Goal: Task Accomplishment & Management: Manage account settings

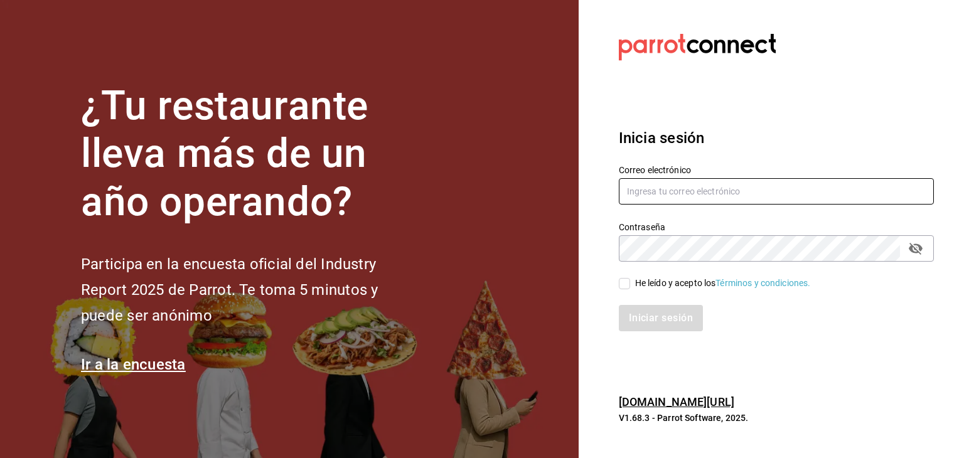
type input "eyragpe@gmail.com"
click at [626, 286] on input "He leído y acepto los Términos y condiciones." at bounding box center [624, 283] width 11 height 11
checkbox input "true"
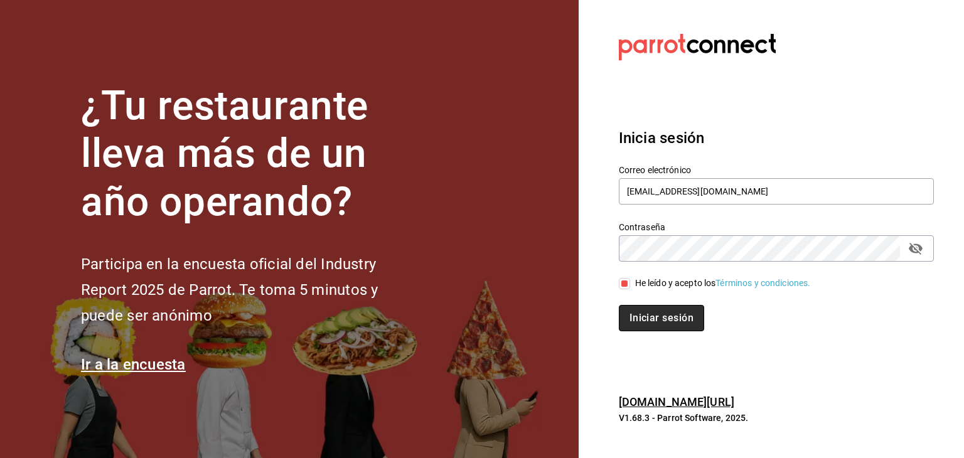
click at [652, 326] on button "Iniciar sesión" at bounding box center [661, 318] width 85 height 26
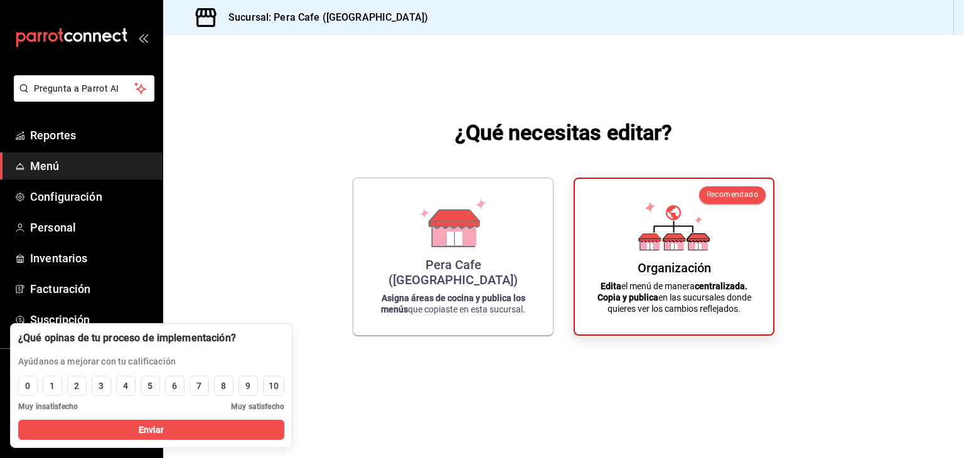
click at [256, 253] on div "¿Qué necesitas editar? Pera Cafe ([GEOGRAPHIC_DATA]) Asigna áreas de cocina y p…" at bounding box center [563, 226] width 801 height 383
click at [83, 201] on span "Configuración" at bounding box center [91, 196] width 122 height 17
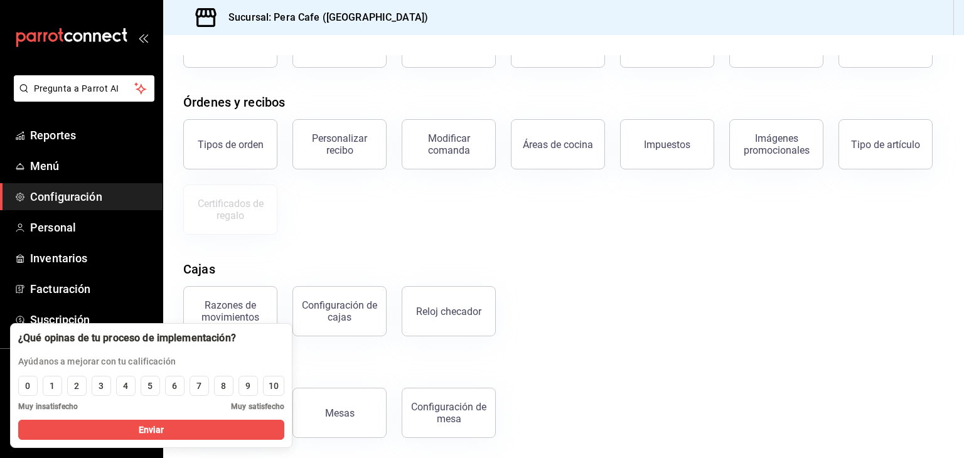
scroll to position [113, 0]
click at [83, 427] on button "Enviar" at bounding box center [151, 430] width 266 height 20
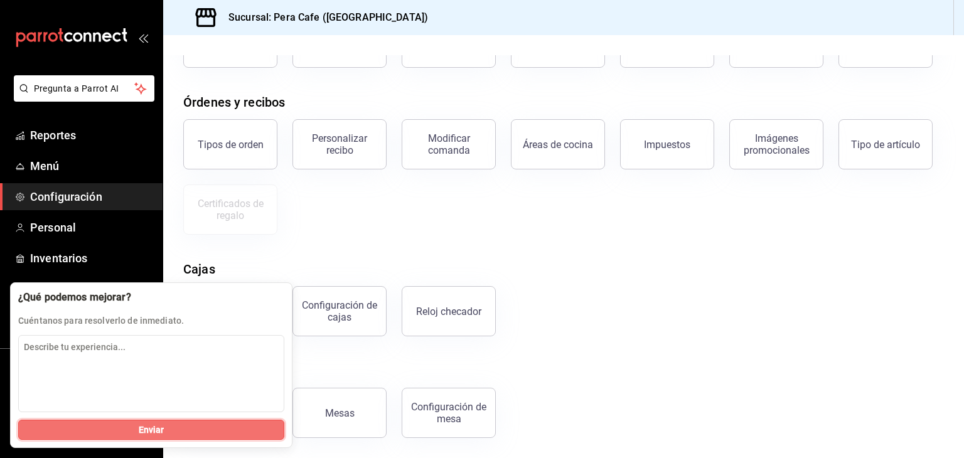
click at [83, 427] on button "Enviar" at bounding box center [151, 430] width 266 height 20
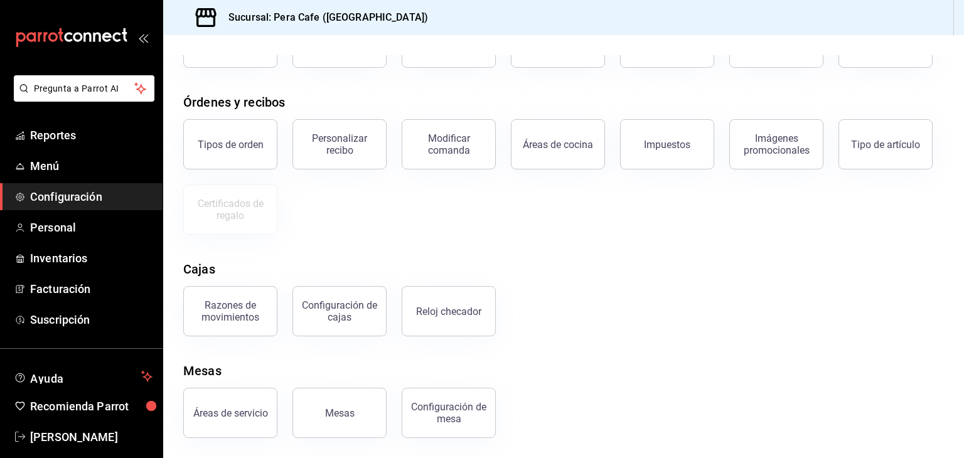
scroll to position [0, 0]
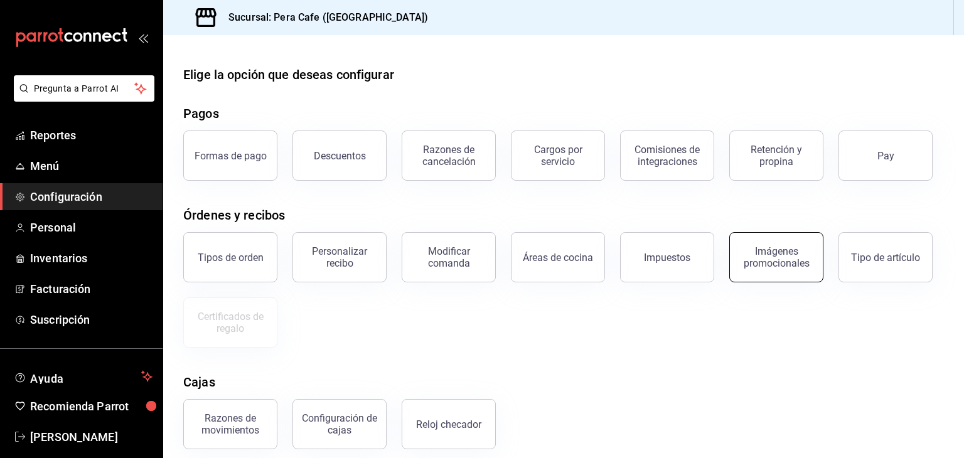
click at [770, 255] on div "Imágenes promocionales" at bounding box center [777, 257] width 78 height 24
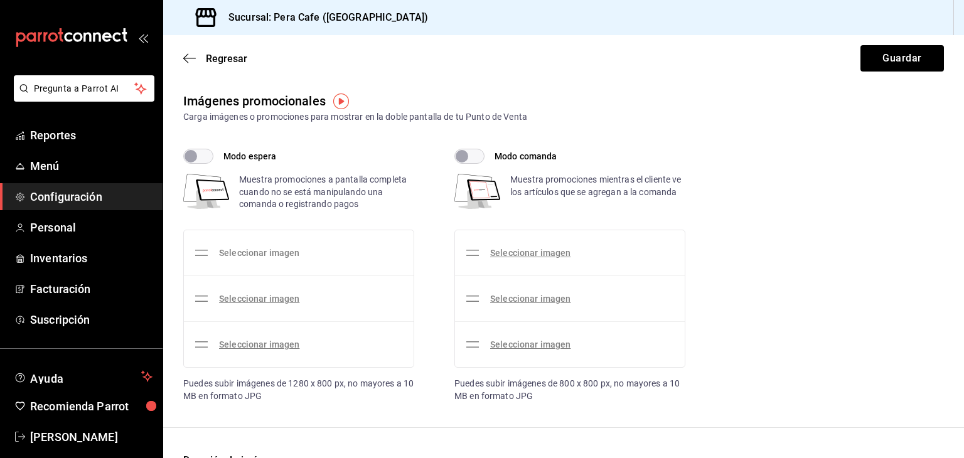
click at [252, 252] on link "Seleccionar imagen" at bounding box center [259, 253] width 80 height 10
click at [0, 0] on input "Seleccionar imagen" at bounding box center [0, 0] width 0 height 0
click at [197, 156] on input "Modo espera" at bounding box center [190, 156] width 45 height 15
checkbox input "true"
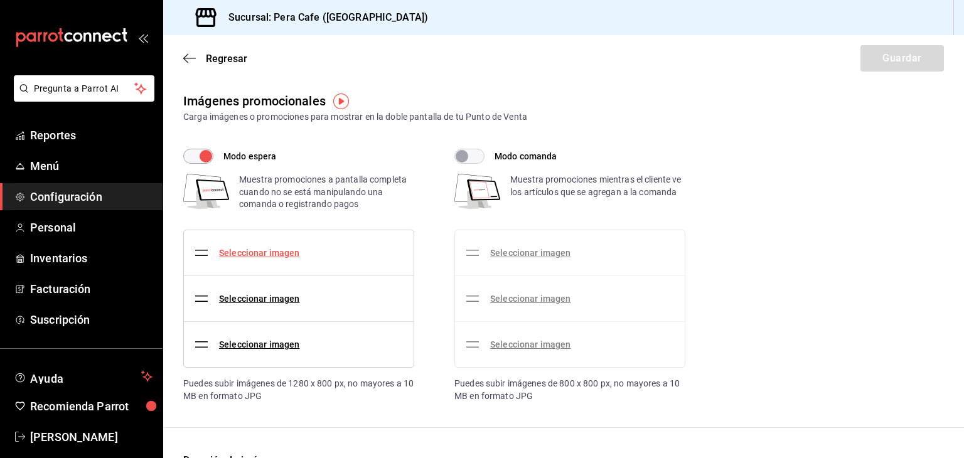
click at [235, 256] on link "Seleccionar imagen" at bounding box center [259, 253] width 80 height 10
click at [0, 0] on input "Seleccionar imagen" at bounding box center [0, 0] width 0 height 0
click at [264, 254] on link "Seleccionar imagen" at bounding box center [259, 253] width 80 height 10
click at [0, 0] on input "Seleccionar imagen" at bounding box center [0, 0] width 0 height 0
click at [253, 249] on link "Seleccionar imagen" at bounding box center [259, 253] width 80 height 10
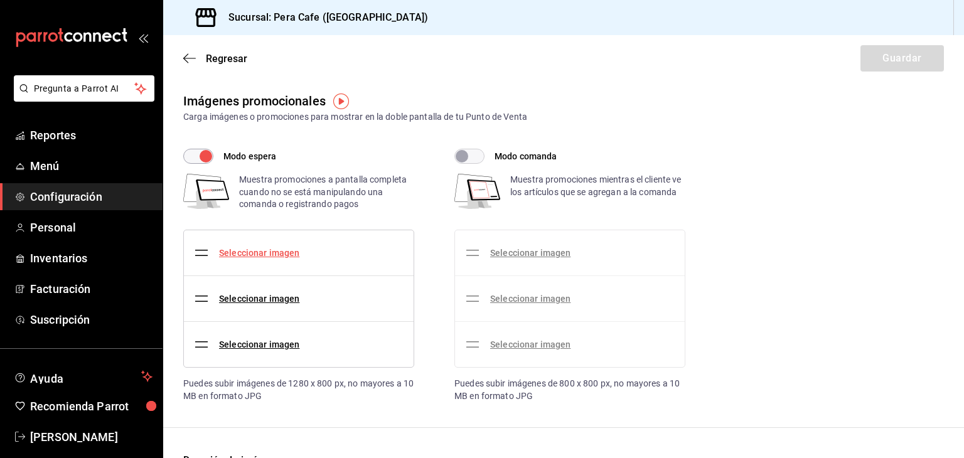
click at [0, 0] on input "Seleccionar imagen" at bounding box center [0, 0] width 0 height 0
click at [279, 253] on link "Seleccionar imagen" at bounding box center [259, 253] width 80 height 10
click at [0, 0] on input "Seleccionar imagen" at bounding box center [0, 0] width 0 height 0
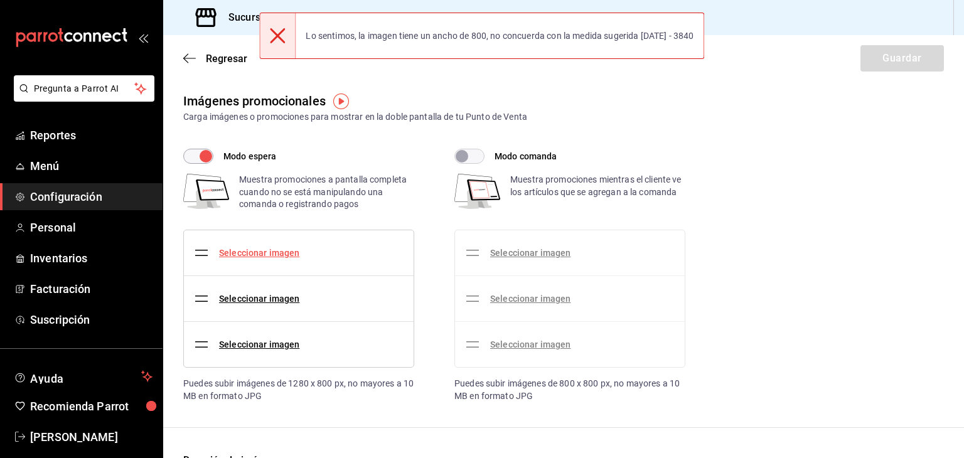
click at [288, 253] on link "Seleccionar imagen" at bounding box center [259, 253] width 80 height 10
click at [0, 0] on input "Seleccionar imagen" at bounding box center [0, 0] width 0 height 0
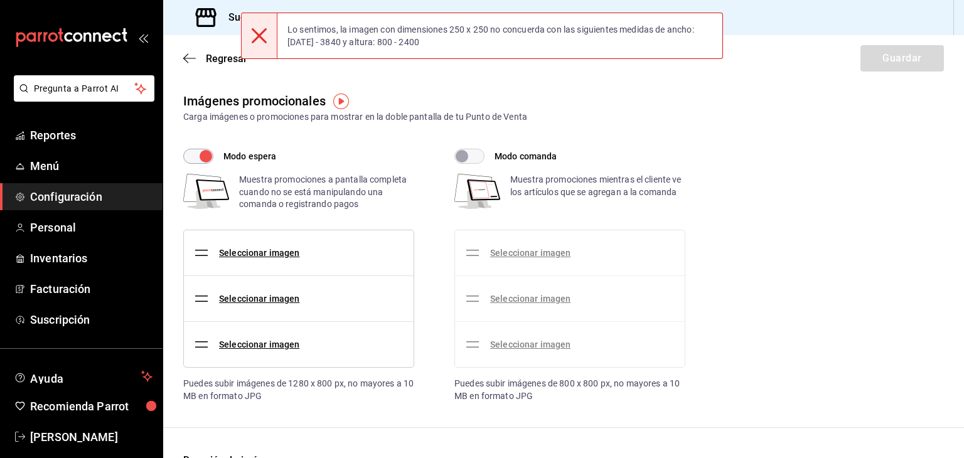
drag, startPoint x: 525, startPoint y: 252, endPoint x: 482, endPoint y: 159, distance: 102.2
click at [482, 159] on input "Modo comanda" at bounding box center [461, 156] width 45 height 15
checkbox input "true"
click at [513, 254] on link "Seleccionar imagen" at bounding box center [530, 253] width 80 height 10
click at [0, 0] on input "Seleccionar imagen" at bounding box center [0, 0] width 0 height 0
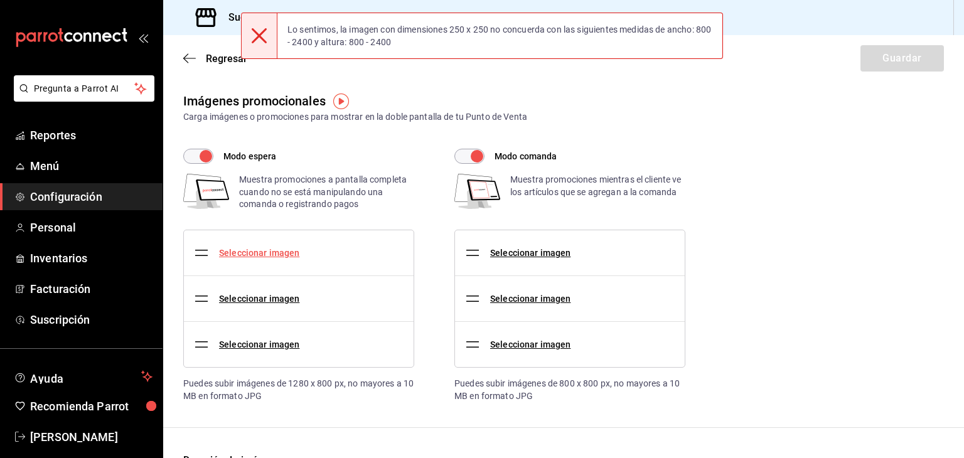
click at [243, 254] on link "Seleccionar imagen" at bounding box center [259, 253] width 80 height 10
click at [0, 0] on input "Seleccionar imagen" at bounding box center [0, 0] width 0 height 0
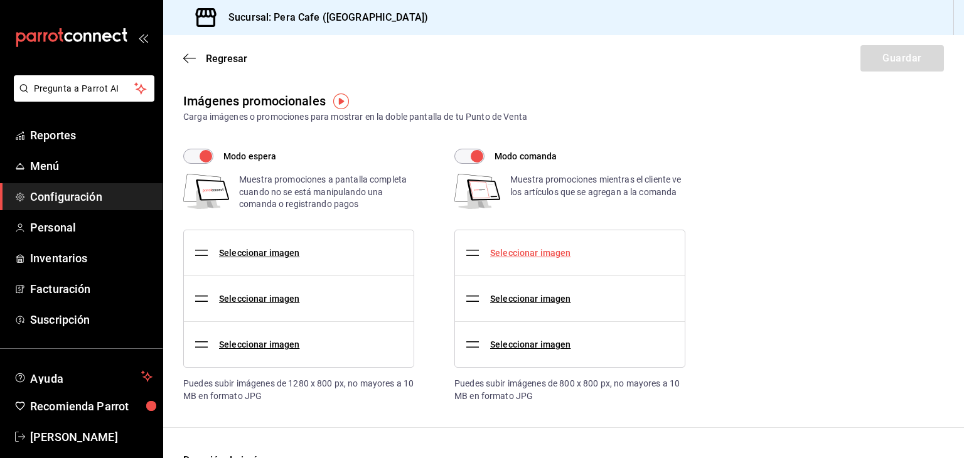
click at [509, 255] on link "Seleccionar imagen" at bounding box center [530, 253] width 80 height 10
click at [0, 0] on input "Seleccionar imagen" at bounding box center [0, 0] width 0 height 0
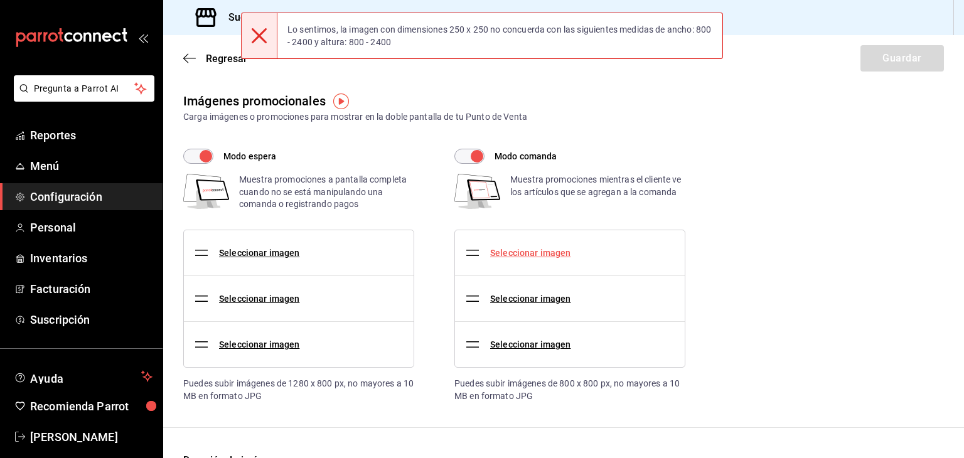
click at [512, 253] on link "Seleccionar imagen" at bounding box center [530, 253] width 80 height 10
click at [0, 0] on input "Seleccionar imagen" at bounding box center [0, 0] width 0 height 0
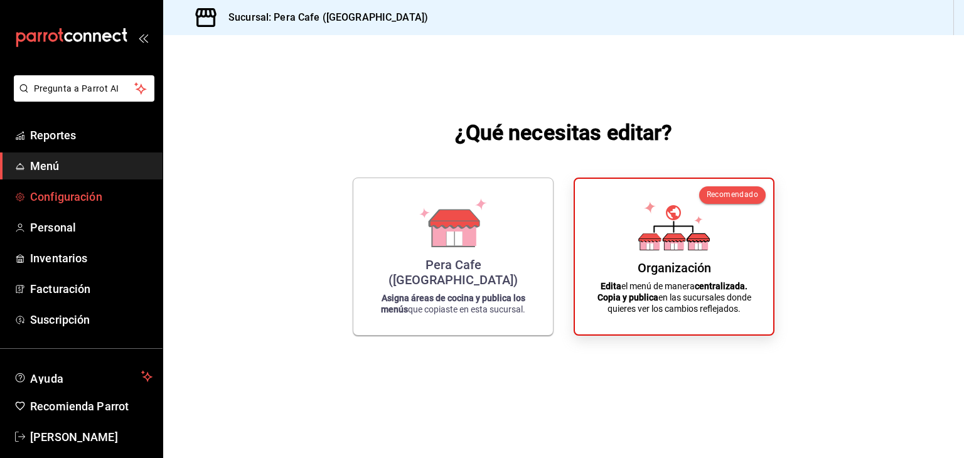
click at [45, 197] on span "Configuración" at bounding box center [91, 196] width 122 height 17
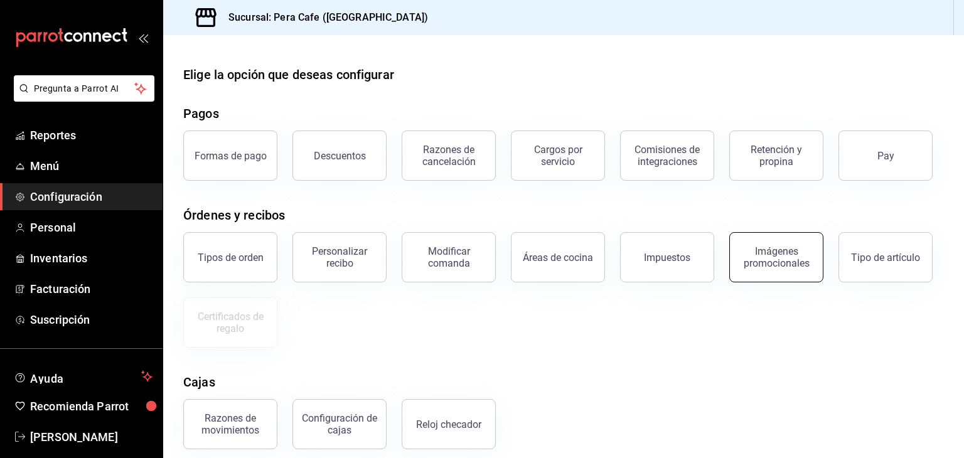
click at [761, 264] on div "Imágenes promocionales" at bounding box center [777, 257] width 78 height 24
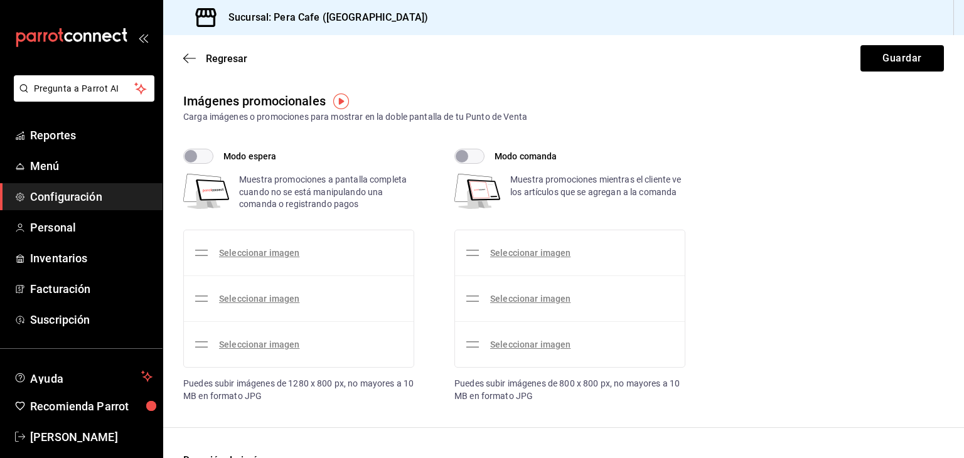
click at [215, 151] on label "Modo espera" at bounding box center [229, 156] width 93 height 15
click at [213, 151] on input "Modo espera" at bounding box center [190, 156] width 45 height 15
checkbox input "true"
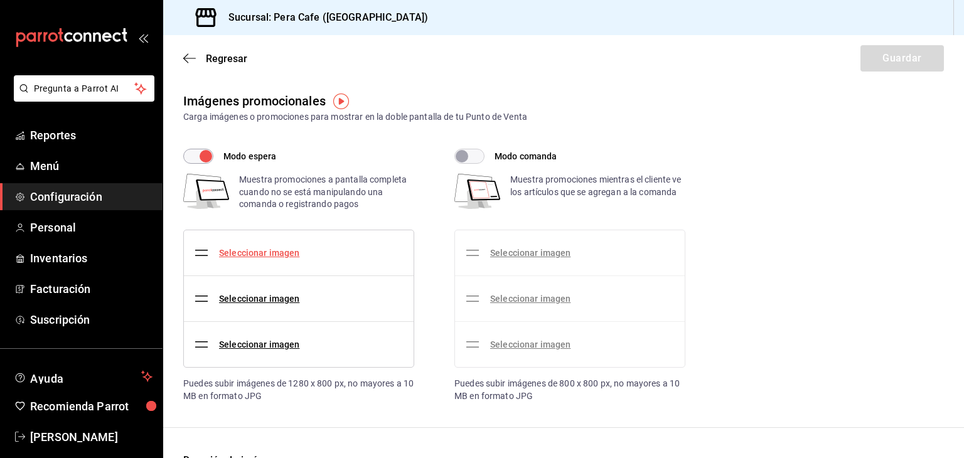
click at [269, 257] on link "Seleccionar imagen" at bounding box center [259, 253] width 80 height 10
click at [0, 0] on input "Seleccionar imagen" at bounding box center [0, 0] width 0 height 0
click at [505, 256] on link "Seleccionar imagen" at bounding box center [530, 253] width 80 height 10
click at [0, 0] on input "Seleccionar imagen" at bounding box center [0, 0] width 0 height 0
click at [506, 252] on link "Seleccionar imagen" at bounding box center [530, 253] width 80 height 10
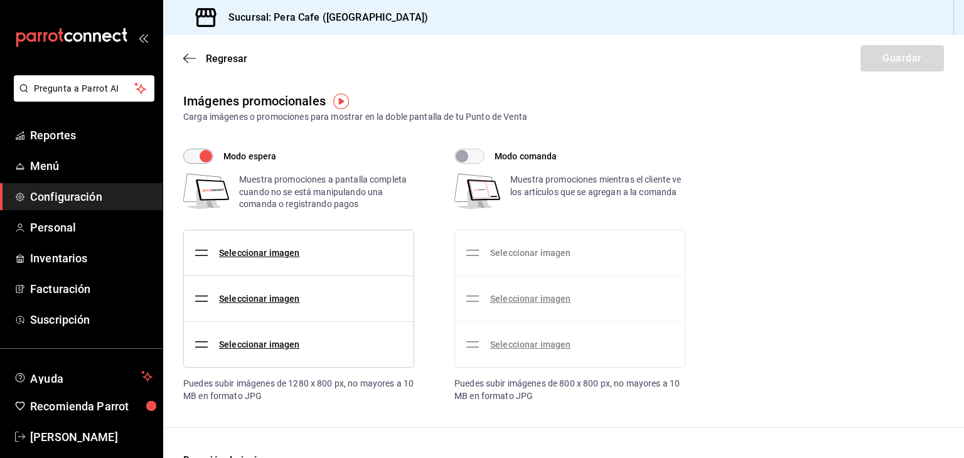
click at [0, 0] on input "Seleccionar imagen" at bounding box center [0, 0] width 0 height 0
click at [490, 148] on div "Imágenes promocionales Carga imágenes o promociones para mostrar en la doble pa…" at bounding box center [563, 336] width 801 height 488
click at [477, 156] on input "Modo comanda" at bounding box center [461, 156] width 45 height 15
checkbox input "true"
click at [496, 257] on link "Seleccionar imagen" at bounding box center [530, 253] width 80 height 10
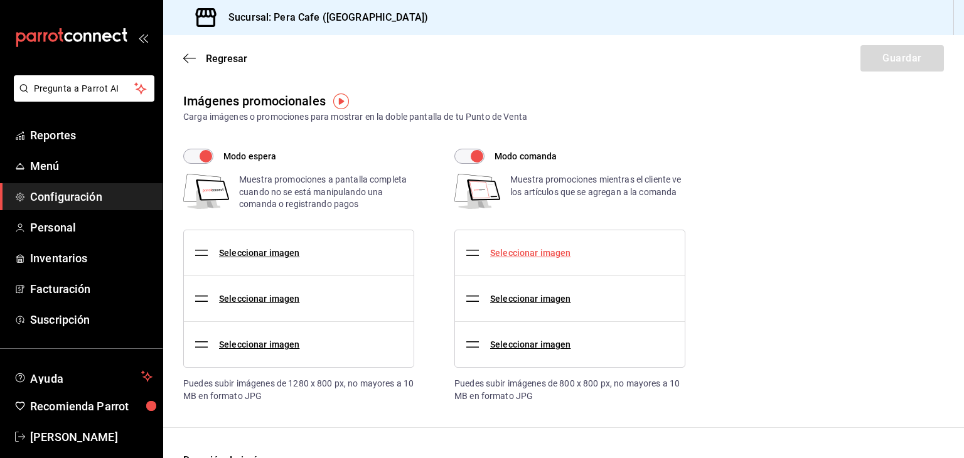
click at [0, 0] on input "Seleccionar imagen" at bounding box center [0, 0] width 0 height 0
click at [273, 254] on link "Seleccionar imagen" at bounding box center [259, 253] width 80 height 10
click at [0, 0] on input "Seleccionar imagen" at bounding box center [0, 0] width 0 height 0
click at [491, 248] on link "Seleccionar imagen" at bounding box center [530, 253] width 80 height 10
click at [0, 0] on input "Seleccionar imagen" at bounding box center [0, 0] width 0 height 0
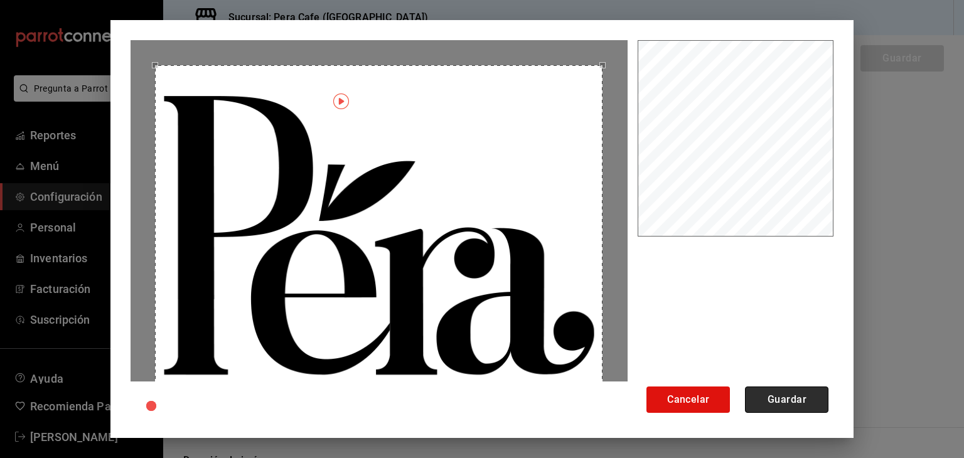
click at [766, 398] on button "Guardar" at bounding box center [786, 400] width 83 height 26
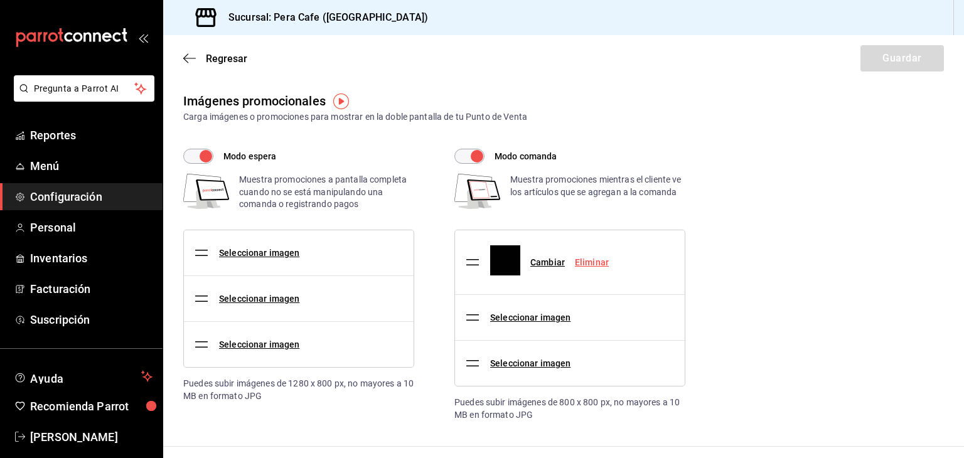
click at [206, 156] on input "Modo espera" at bounding box center [205, 156] width 45 height 15
checkbox input "false"
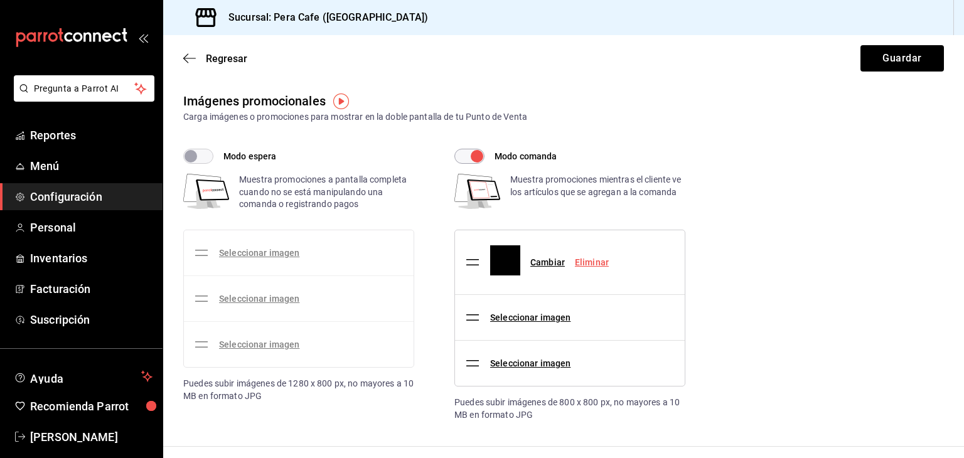
scroll to position [160, 0]
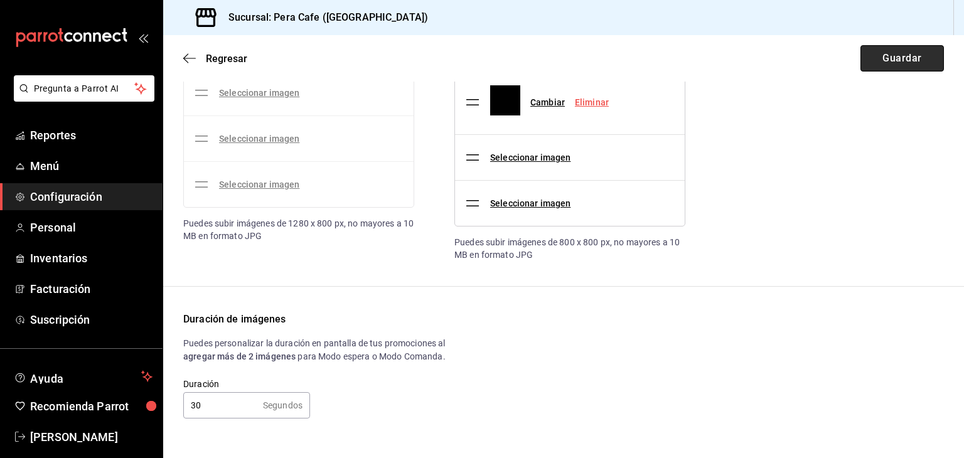
click at [862, 66] on button "Guardar" at bounding box center [902, 58] width 83 height 26
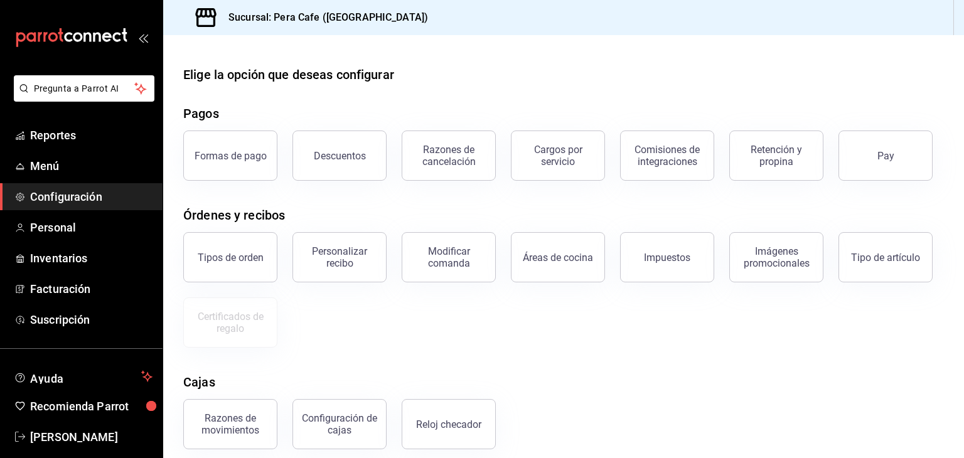
click at [778, 409] on div "Razones de movimientos Configuración de cajas Reloj checador" at bounding box center [556, 416] width 776 height 65
click at [741, 276] on button "Imágenes promocionales" at bounding box center [776, 257] width 94 height 50
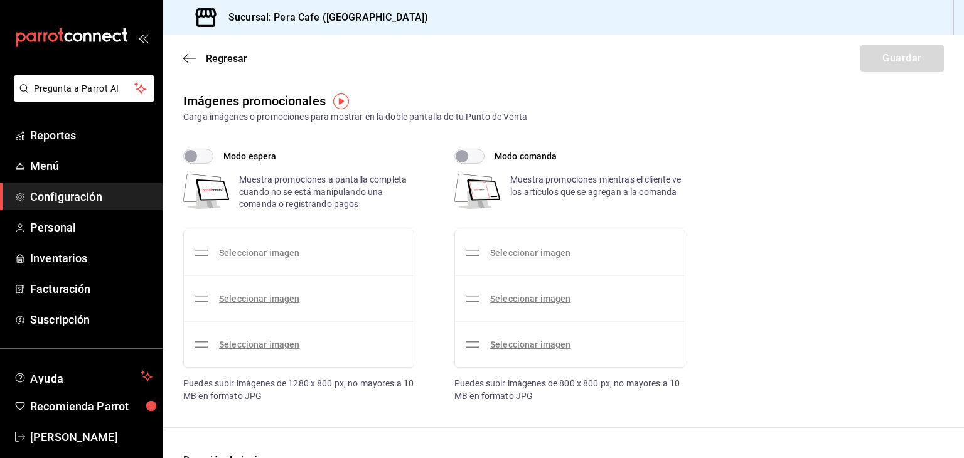
checkbox input "true"
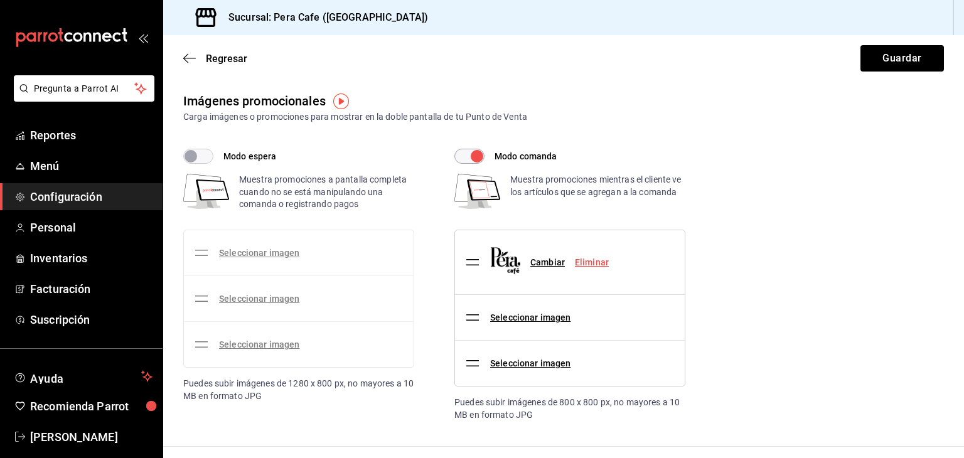
click at [194, 158] on input "Modo espera" at bounding box center [190, 156] width 45 height 15
checkbox input "true"
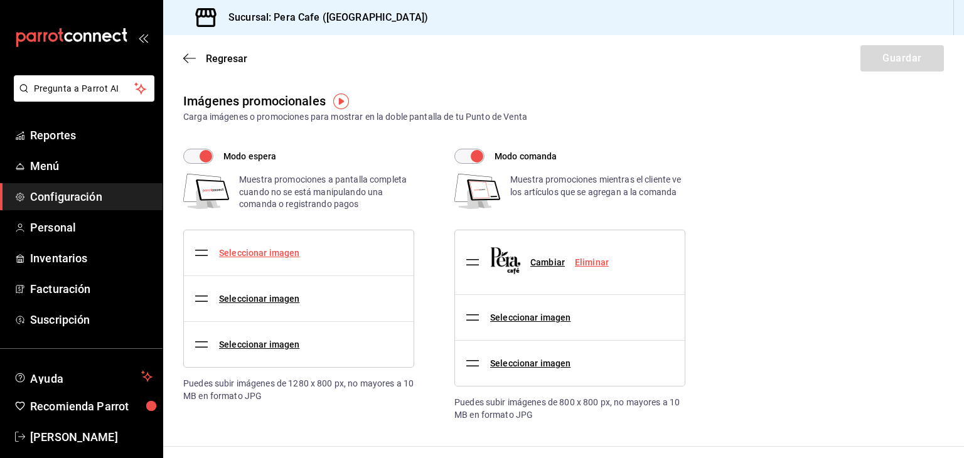
click at [252, 254] on link "Seleccionar imagen" at bounding box center [259, 253] width 80 height 10
click at [0, 0] on input "Seleccionar imagen" at bounding box center [0, 0] width 0 height 0
click at [271, 249] on link "Seleccionar imagen" at bounding box center [259, 253] width 80 height 10
click at [0, 0] on input "Seleccionar imagen" at bounding box center [0, 0] width 0 height 0
click at [241, 249] on link "Seleccionar imagen" at bounding box center [259, 253] width 80 height 10
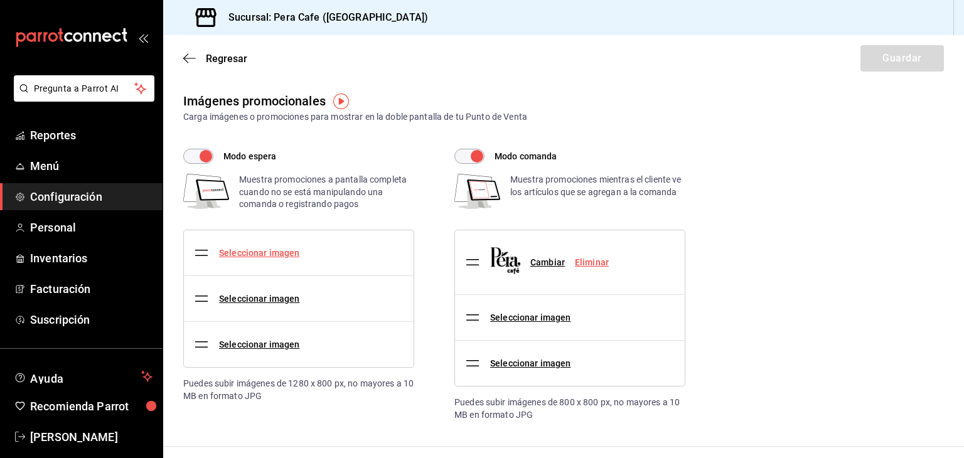
click at [0, 0] on input "Seleccionar imagen" at bounding box center [0, 0] width 0 height 0
click at [265, 254] on link "Seleccionar imagen" at bounding box center [259, 253] width 80 height 10
click at [0, 0] on input "Seleccionar imagen" at bounding box center [0, 0] width 0 height 0
click at [260, 251] on link "Seleccionar imagen" at bounding box center [259, 253] width 80 height 10
click at [0, 0] on input "Seleccionar imagen" at bounding box center [0, 0] width 0 height 0
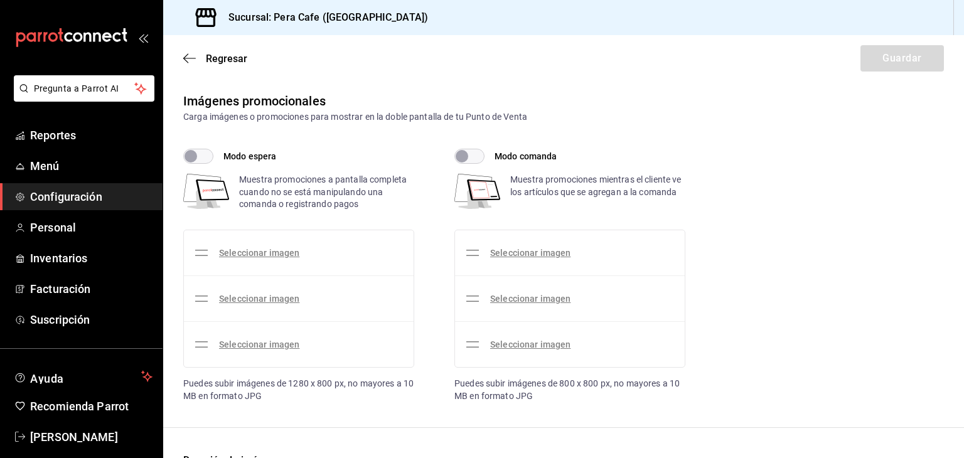
checkbox input "true"
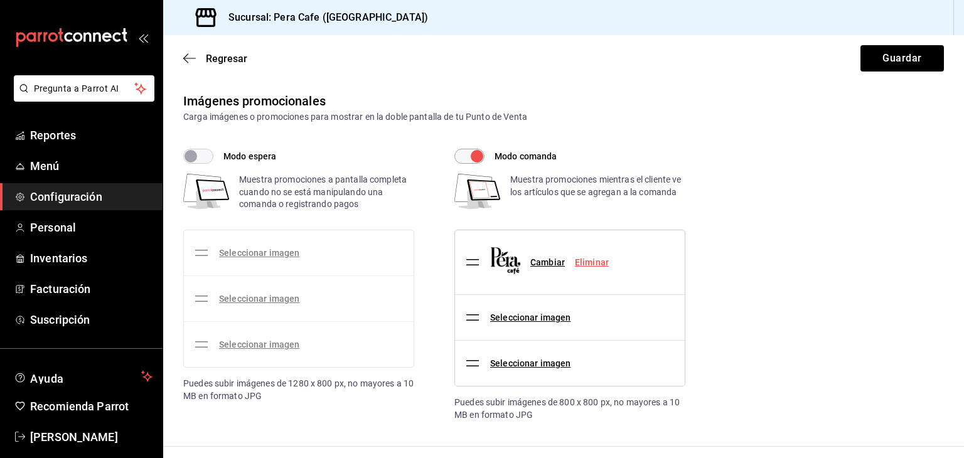
click at [257, 257] on link "Seleccionar imagen" at bounding box center [259, 253] width 80 height 10
click at [0, 0] on input "Seleccionar imagen" at bounding box center [0, 0] width 0 height 0
click at [196, 160] on input "Modo espera" at bounding box center [190, 156] width 45 height 15
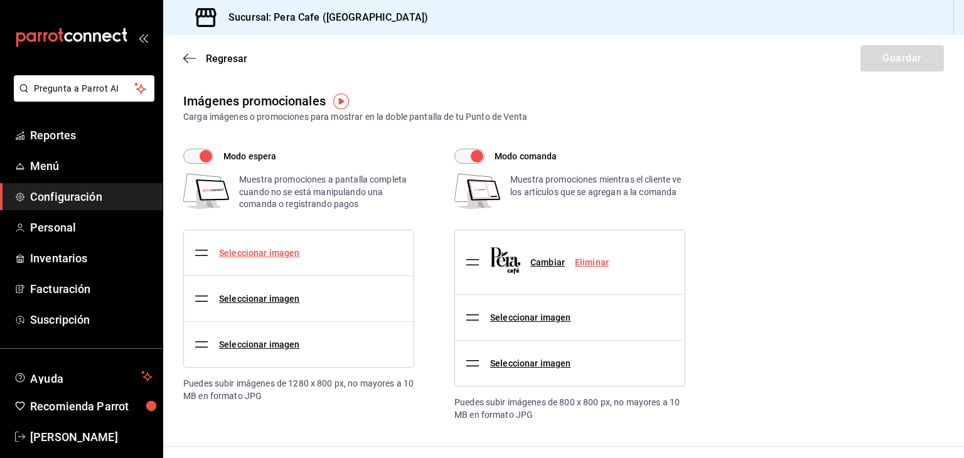
click at [275, 256] on link "Seleccionar imagen" at bounding box center [259, 253] width 80 height 10
click at [0, 0] on input "Seleccionar imagen" at bounding box center [0, 0] width 0 height 0
click at [206, 155] on input "Modo espera" at bounding box center [205, 156] width 45 height 15
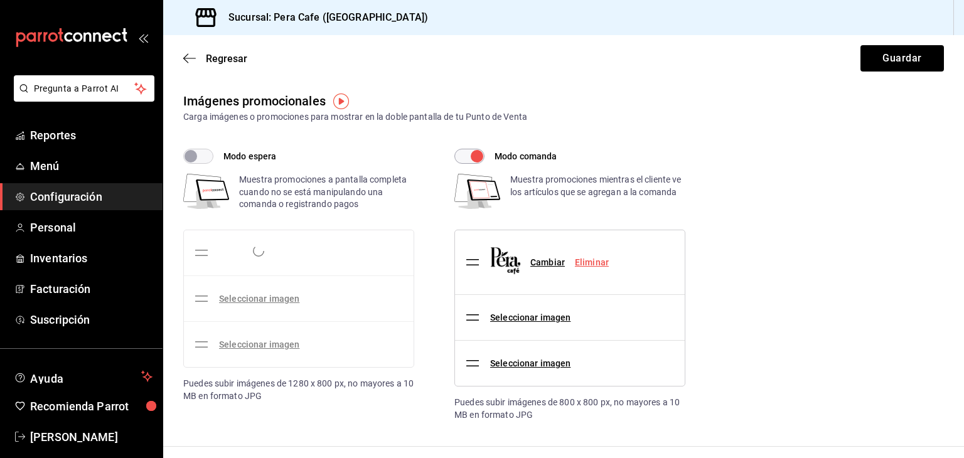
click at [206, 155] on input "Modo espera" at bounding box center [190, 156] width 45 height 15
checkbox input "true"
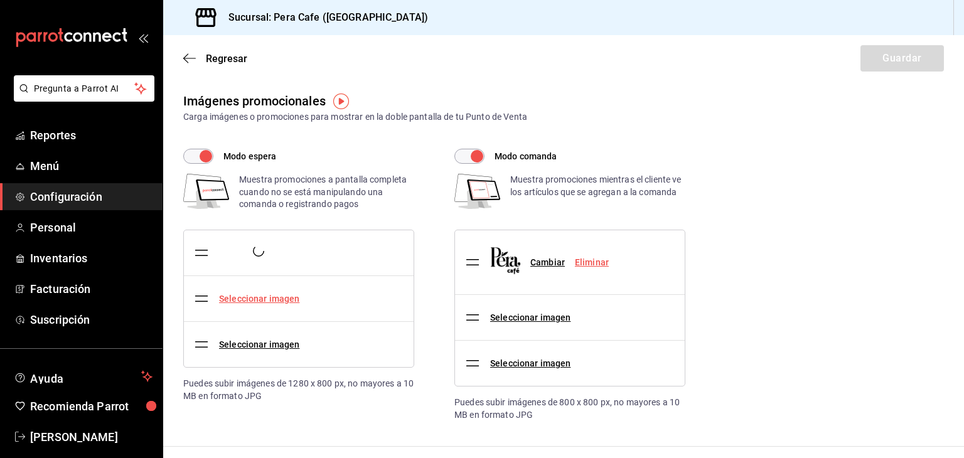
click at [262, 301] on link "Seleccionar imagen" at bounding box center [259, 299] width 80 height 10
click at [0, 0] on input "Seleccionar imagen" at bounding box center [0, 0] width 0 height 0
click at [255, 254] on link "Seleccionar imagen" at bounding box center [259, 253] width 80 height 10
click at [0, 0] on input "Seleccionar imagen" at bounding box center [0, 0] width 0 height 0
click at [267, 255] on link "Seleccionar imagen" at bounding box center [259, 253] width 80 height 10
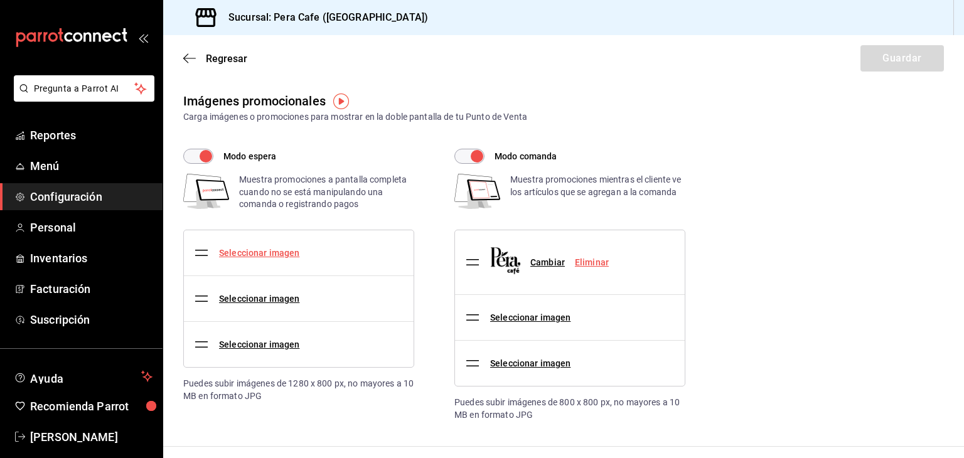
click at [0, 0] on input "Seleccionar imagen" at bounding box center [0, 0] width 0 height 0
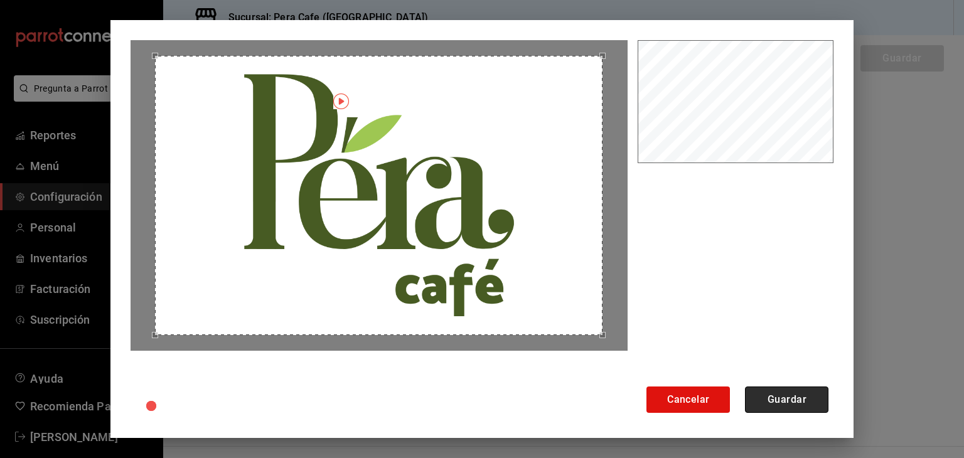
click at [796, 396] on button "Guardar" at bounding box center [786, 400] width 83 height 26
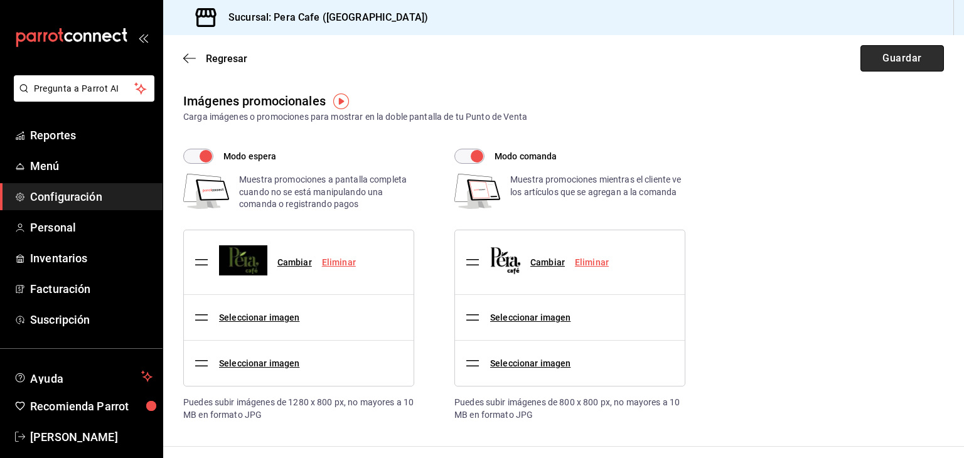
click at [875, 65] on button "Guardar" at bounding box center [902, 58] width 83 height 26
